Goal: Task Accomplishment & Management: Use online tool/utility

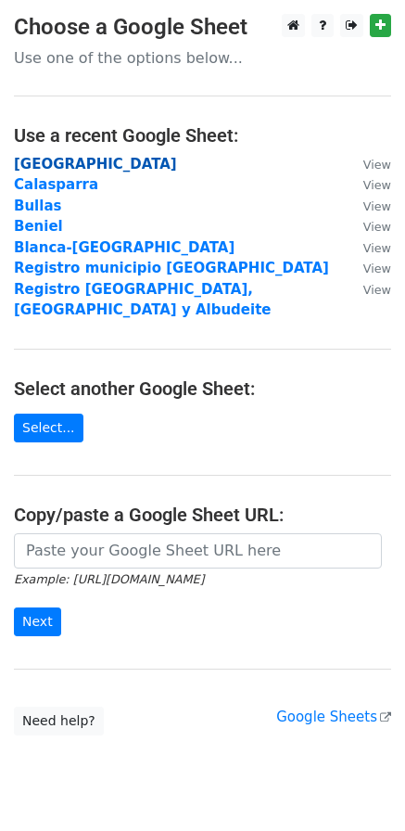
click at [30, 157] on strong "[GEOGRAPHIC_DATA]" at bounding box center [95, 164] width 163 height 17
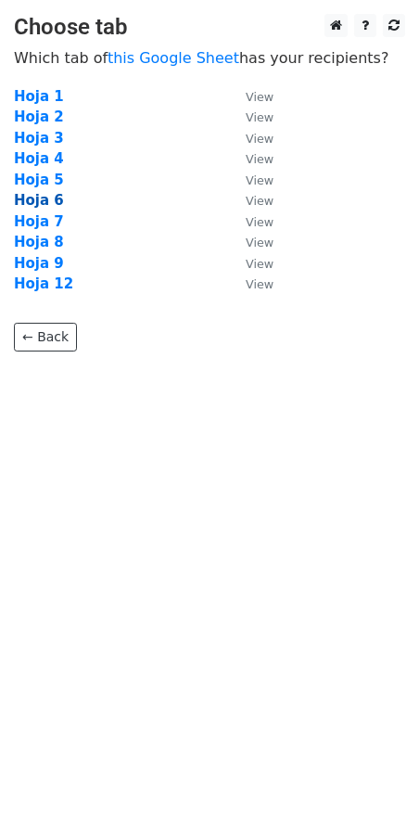
click at [42, 201] on strong "Hoja 6" at bounding box center [39, 200] width 50 height 17
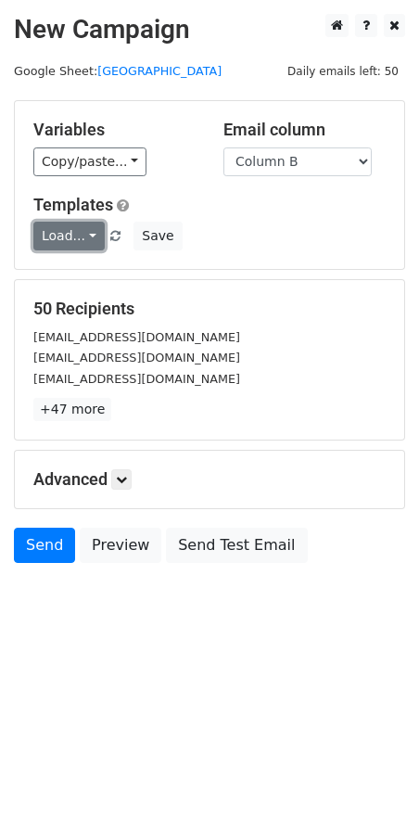
click at [55, 228] on link "Load..." at bounding box center [68, 236] width 71 height 29
click at [79, 271] on link "Mail servicios" at bounding box center [107, 278] width 147 height 30
